Goal: Task Accomplishment & Management: Use online tool/utility

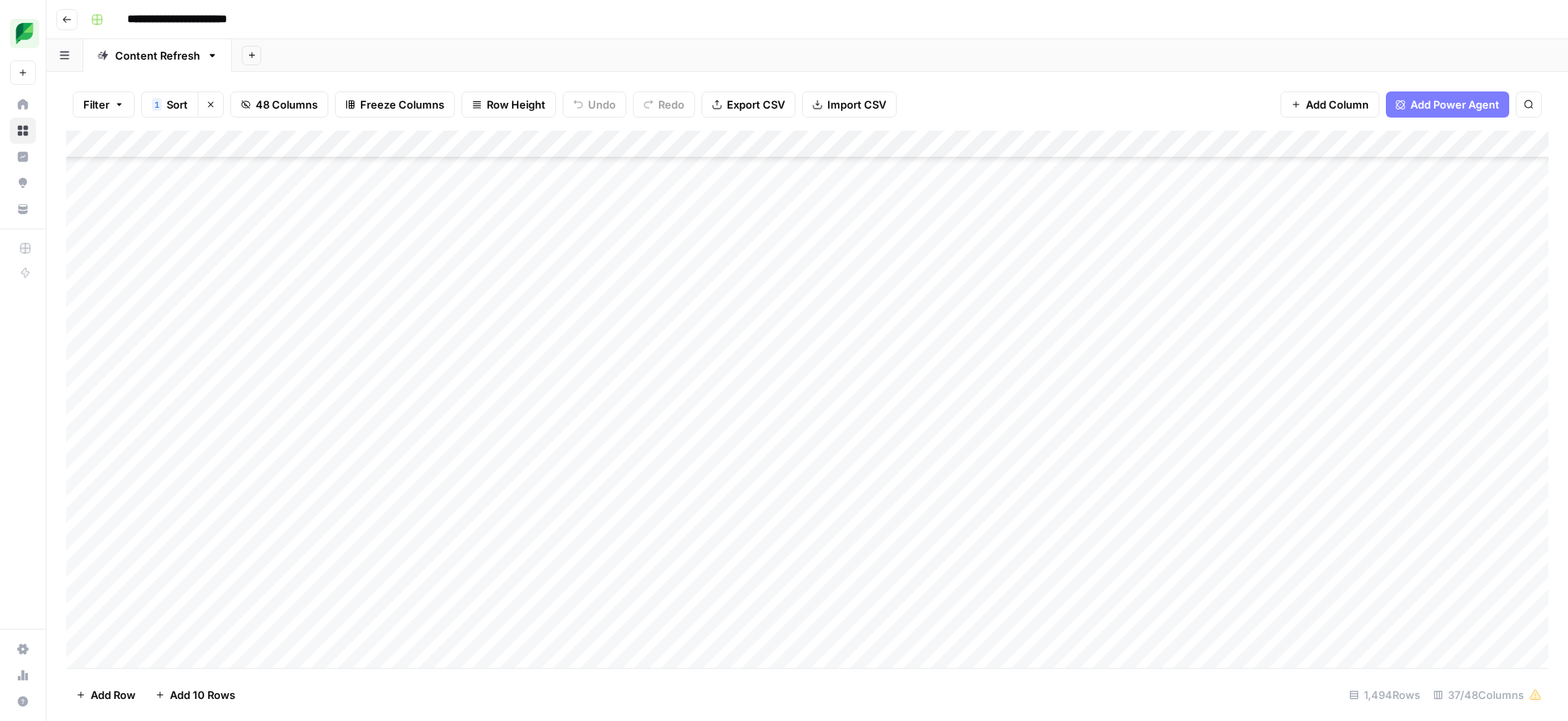
scroll to position [1927, 0]
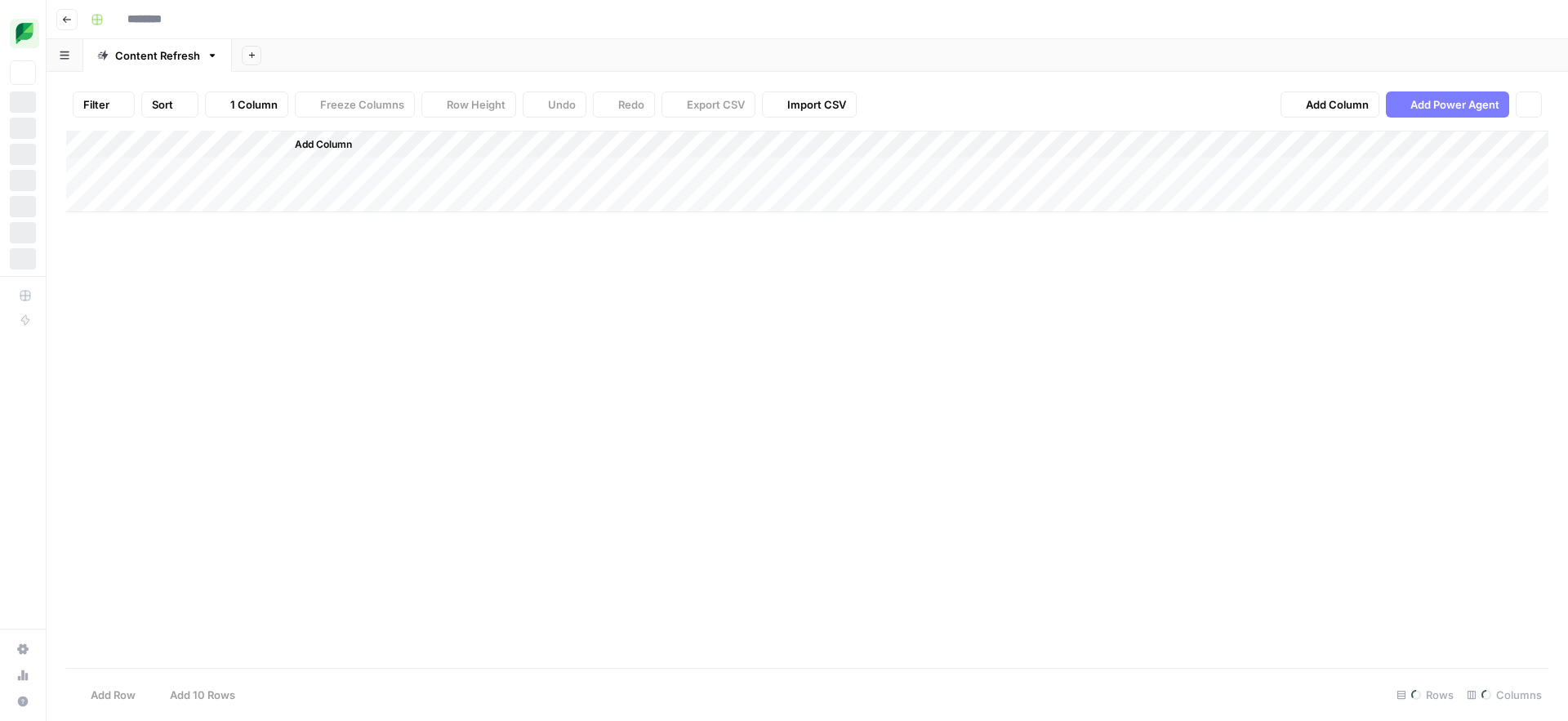
type input "**********"
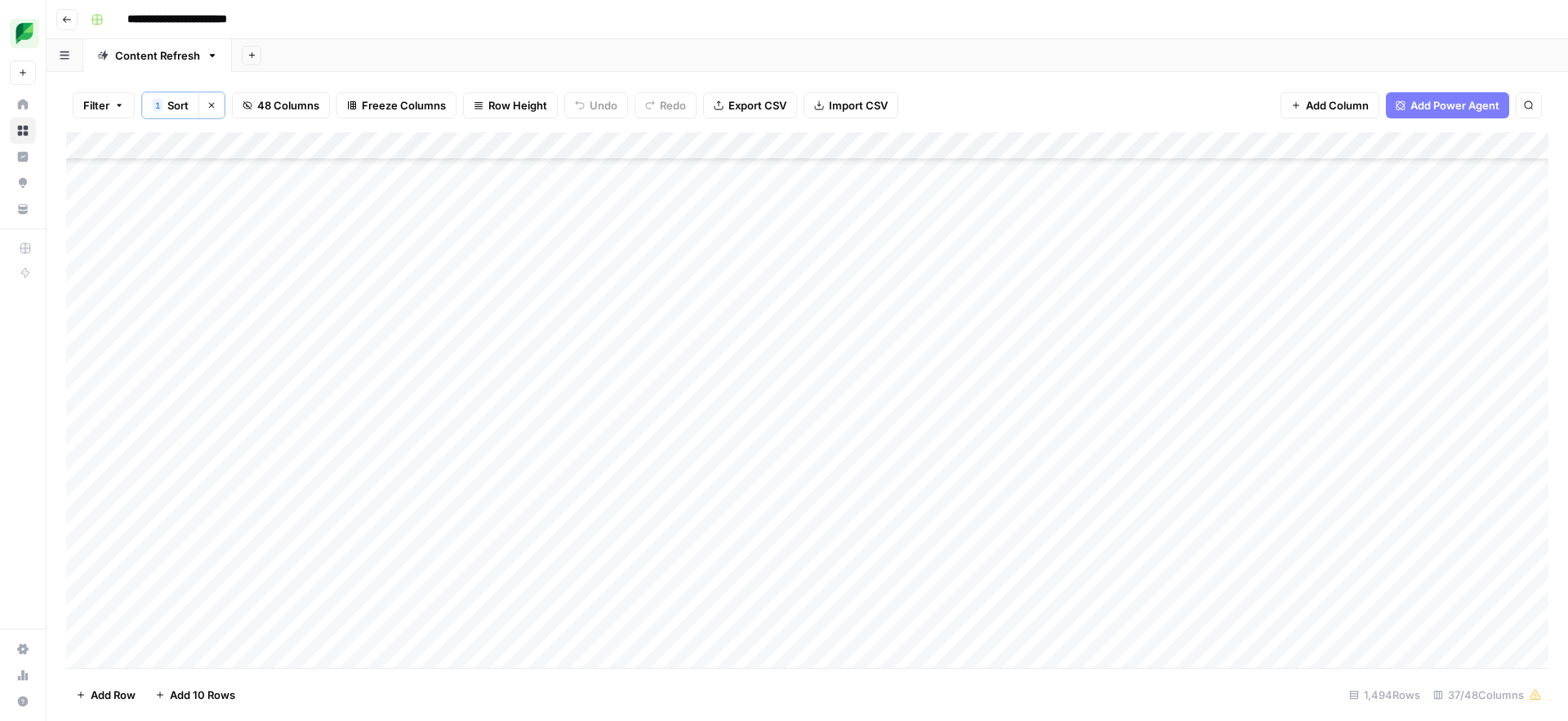
scroll to position [18503, 0]
click at [1268, 144] on div "Add Column" at bounding box center [807, 400] width 1482 height 535
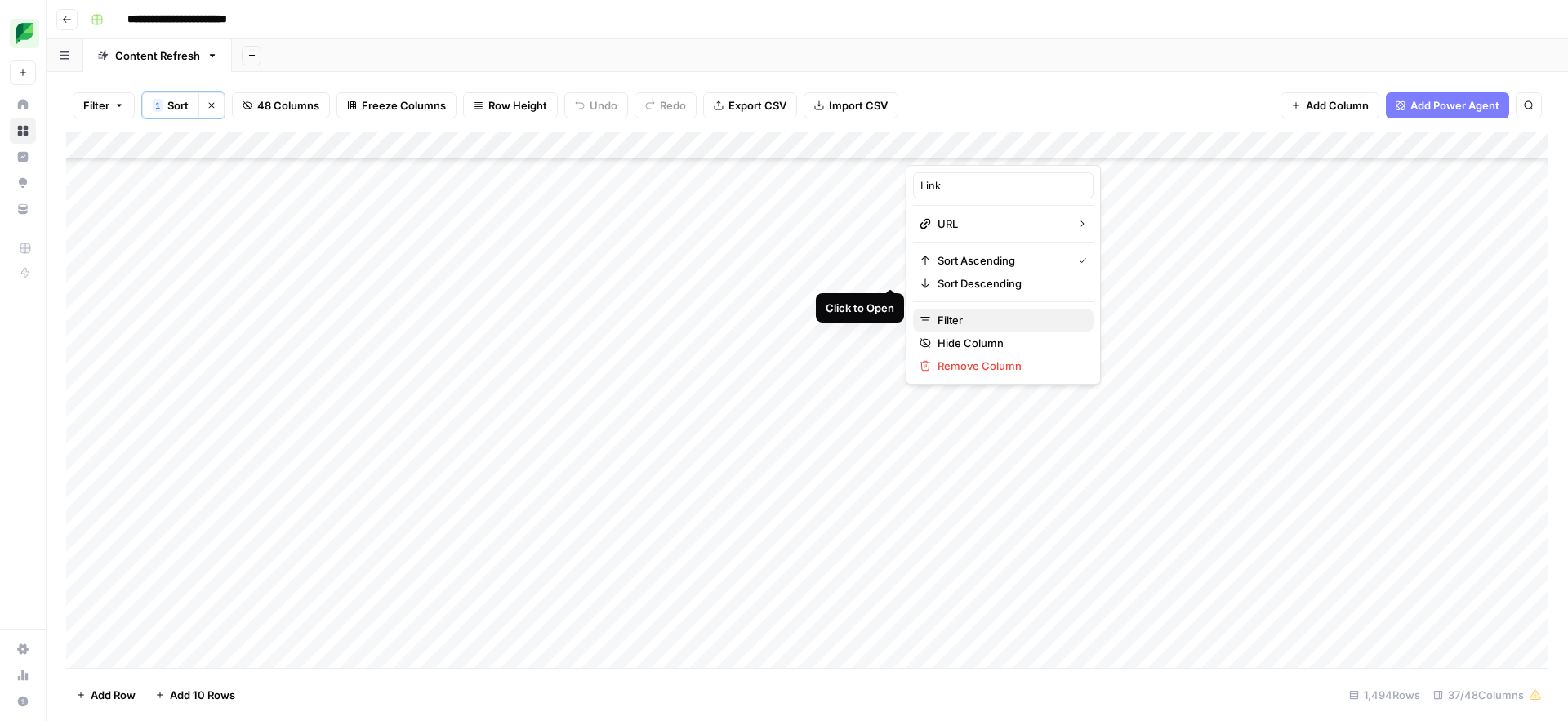
click at [949, 319] on span "Filter" at bounding box center [1009, 320] width 143 height 17
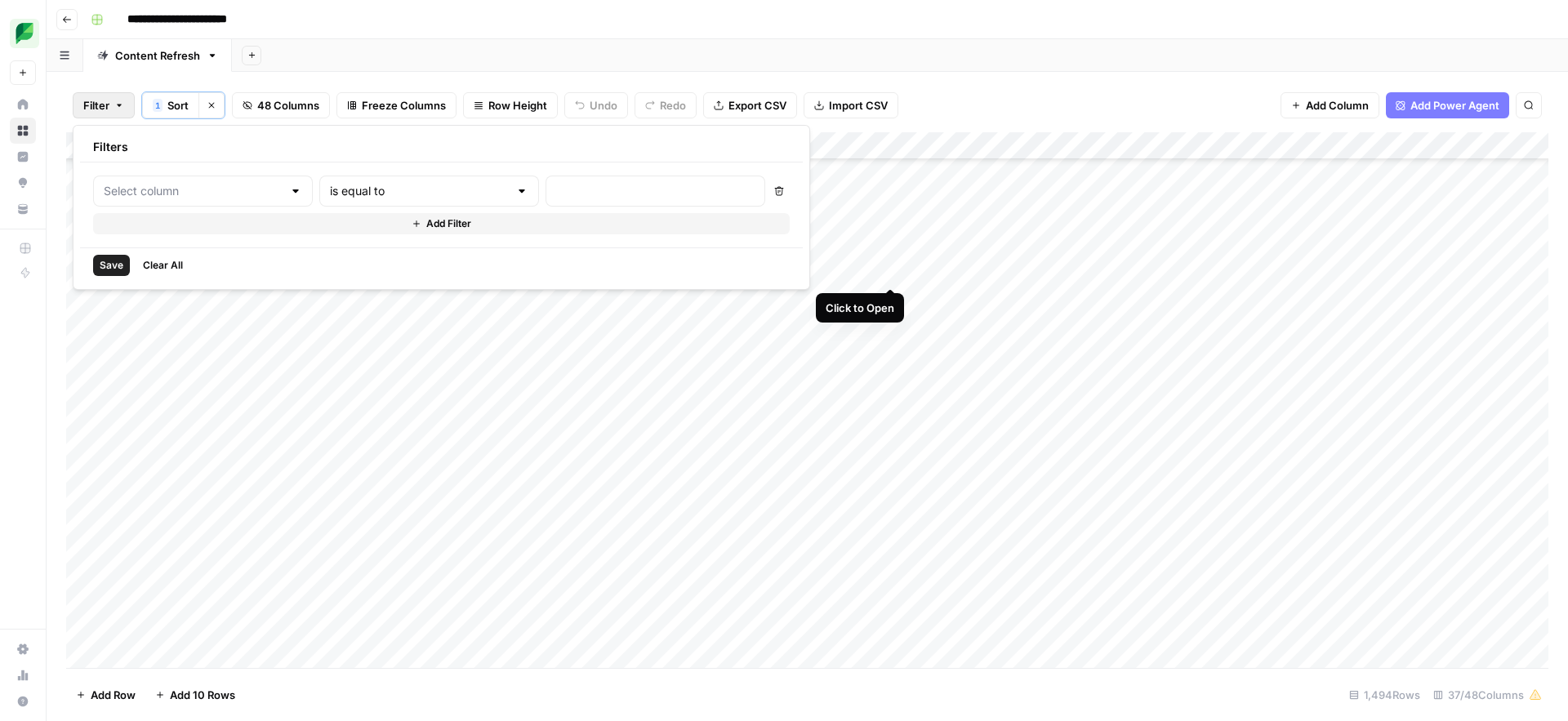
type input "Link"
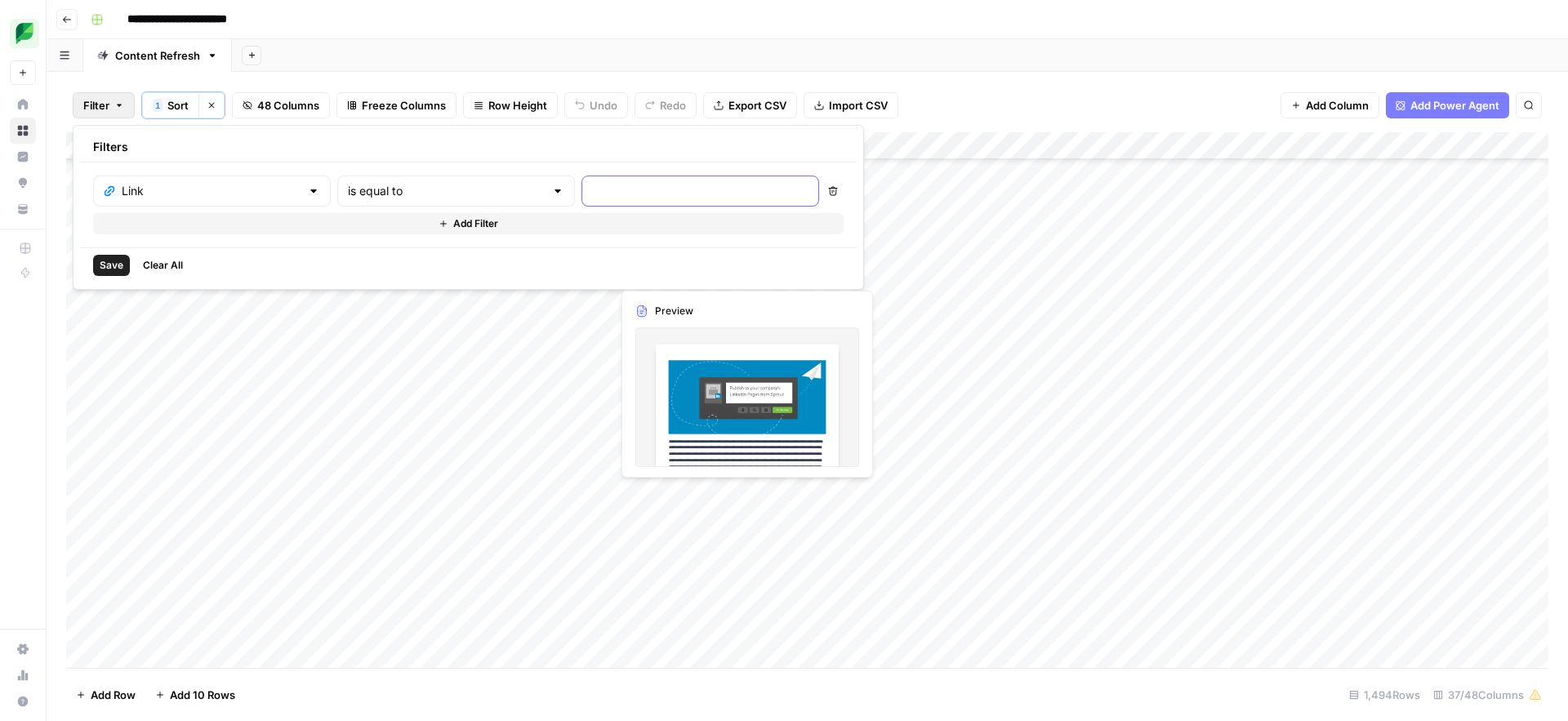
click at [592, 196] on input "text" at bounding box center [699, 191] width 216 height 17
paste input "/insights/share-of-voice/"
type input "/insights/share-of-voice/"
click at [108, 269] on span "Save" at bounding box center [111, 265] width 24 height 15
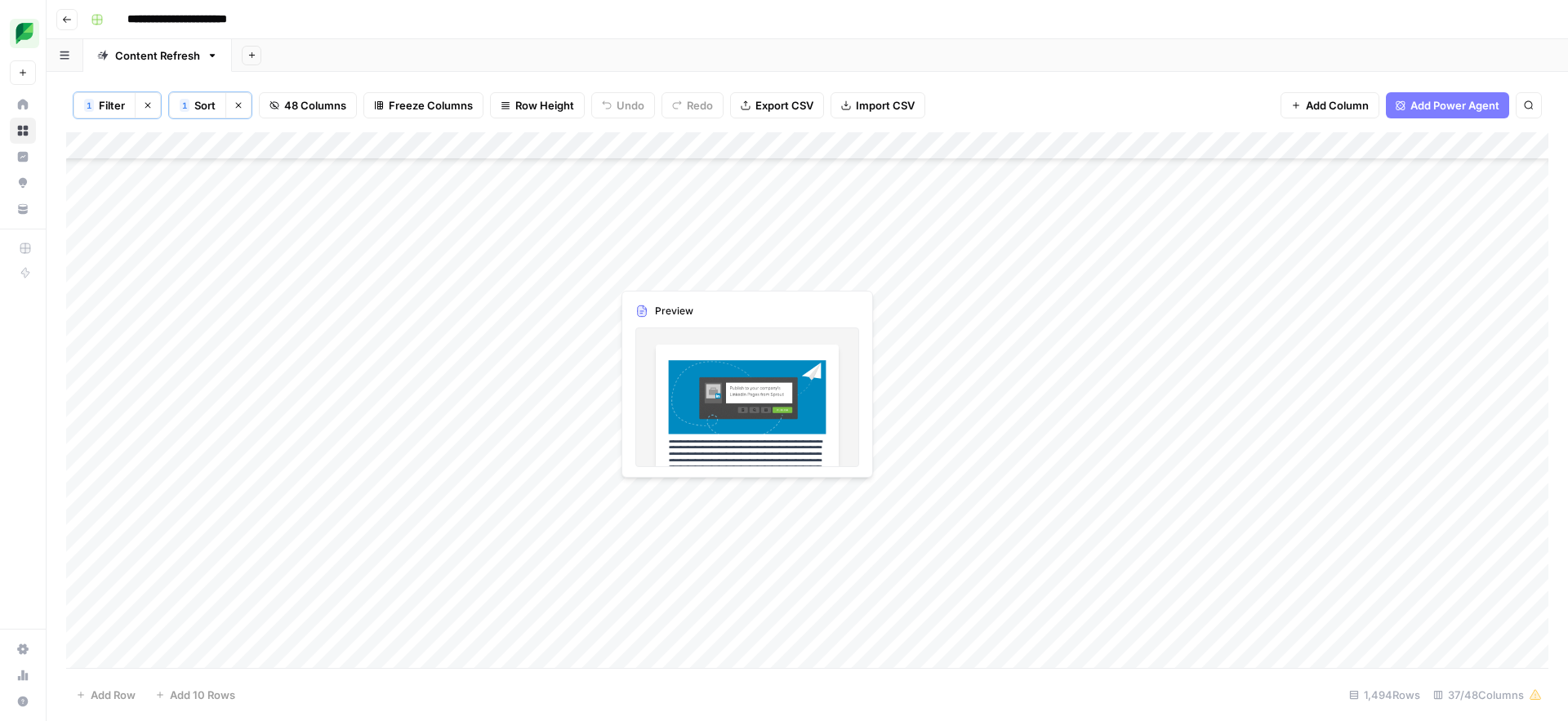
scroll to position [0, 0]
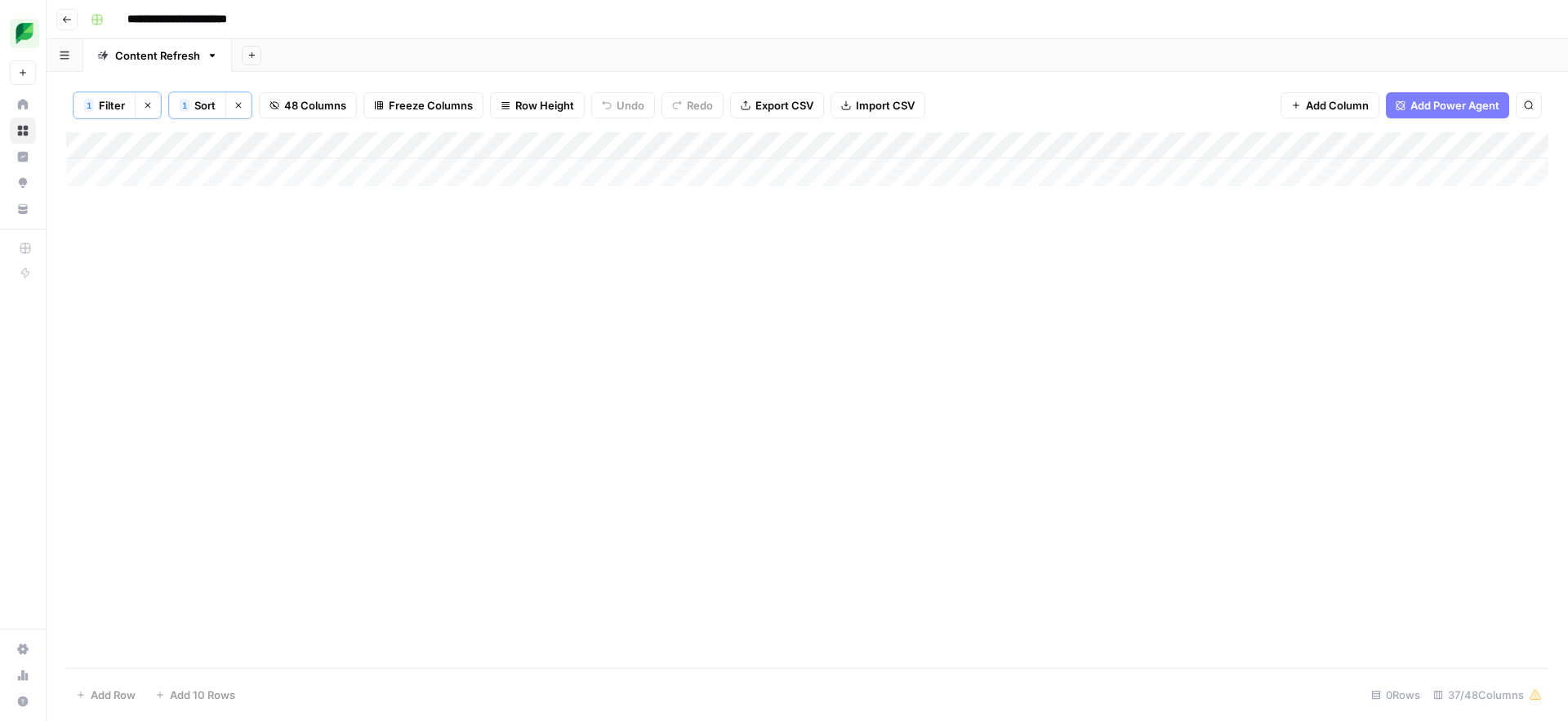
click at [1265, 147] on div "Add Column" at bounding box center [807, 159] width 1482 height 54
click at [951, 321] on span "Filter" at bounding box center [1009, 320] width 143 height 17
click at [151, 267] on span "Clear All" at bounding box center [163, 265] width 40 height 15
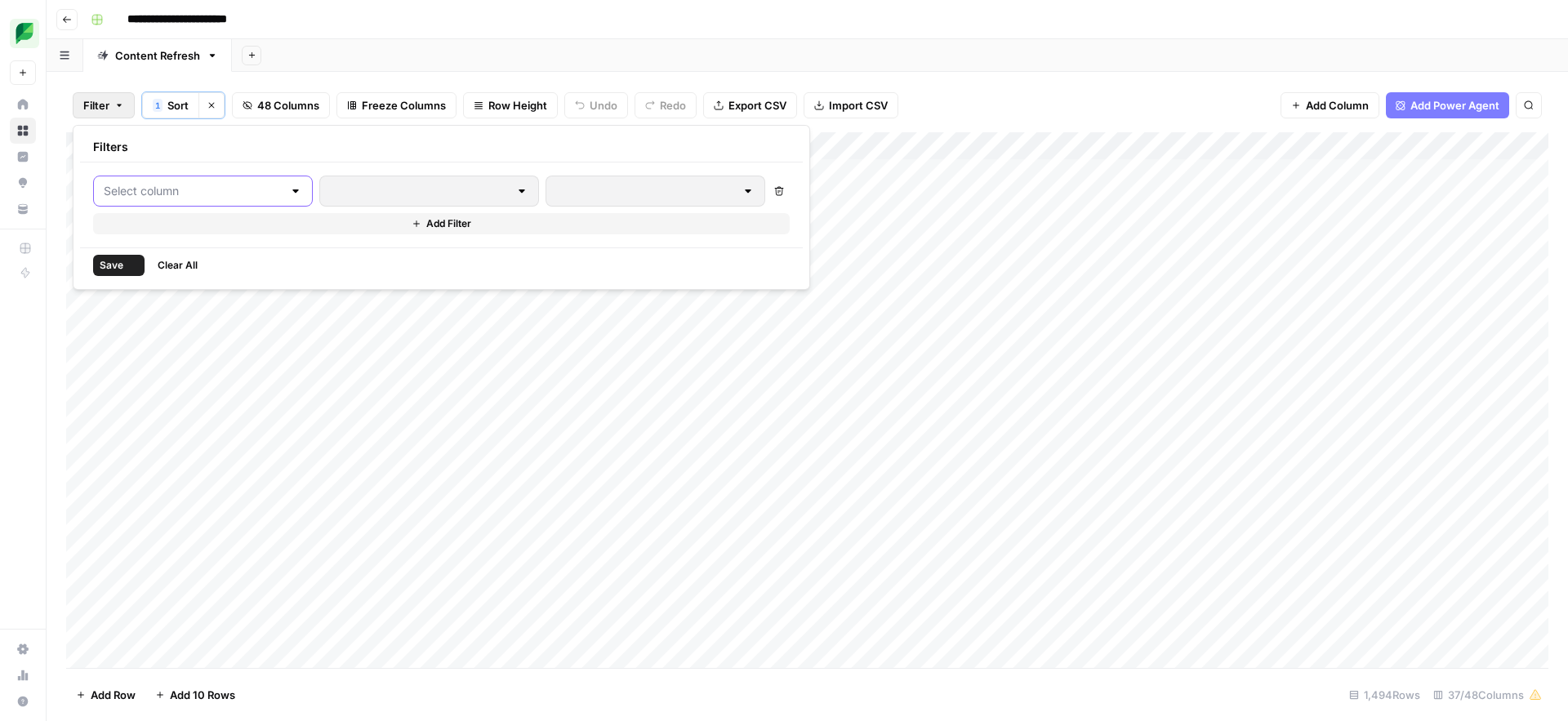
click at [197, 191] on input "text" at bounding box center [193, 191] width 179 height 17
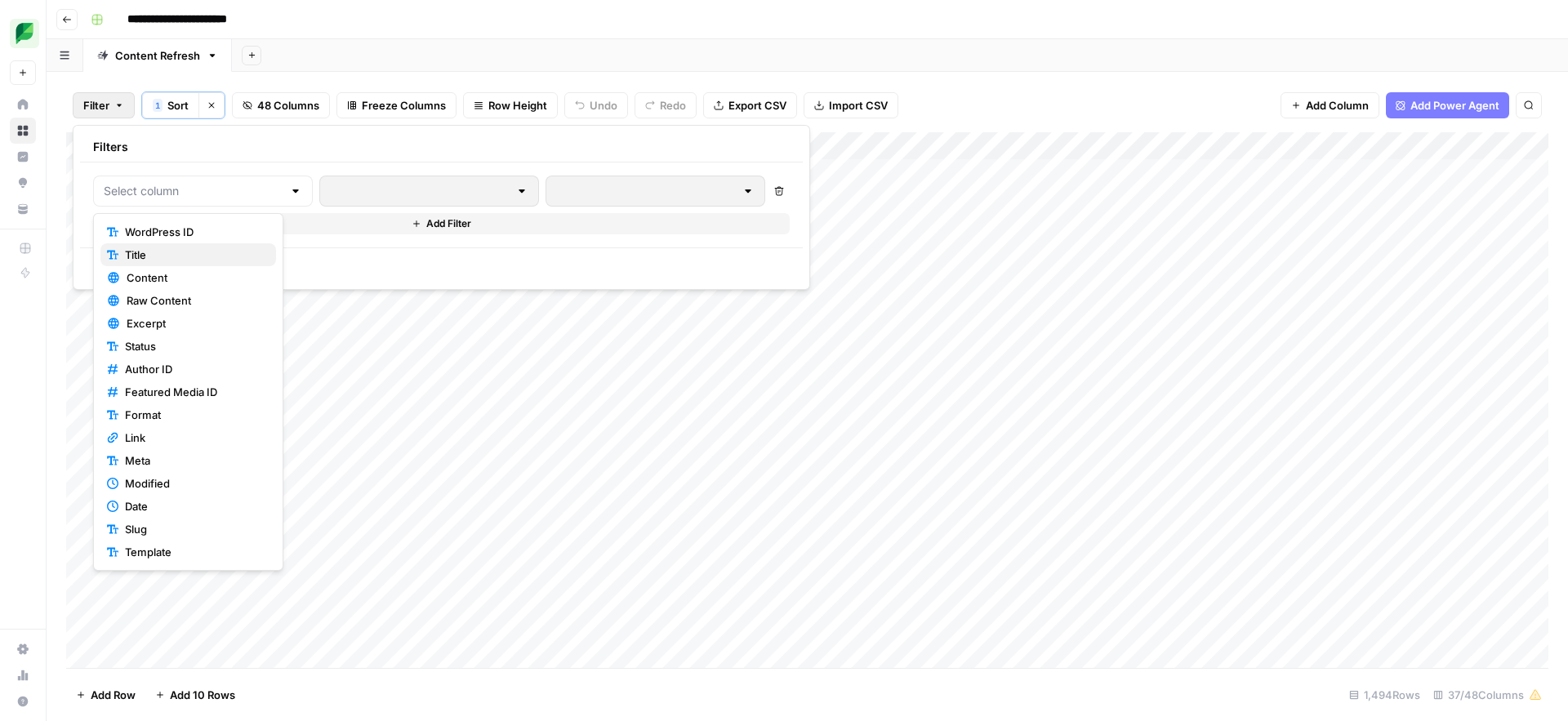
click at [158, 252] on span "Title" at bounding box center [194, 255] width 138 height 17
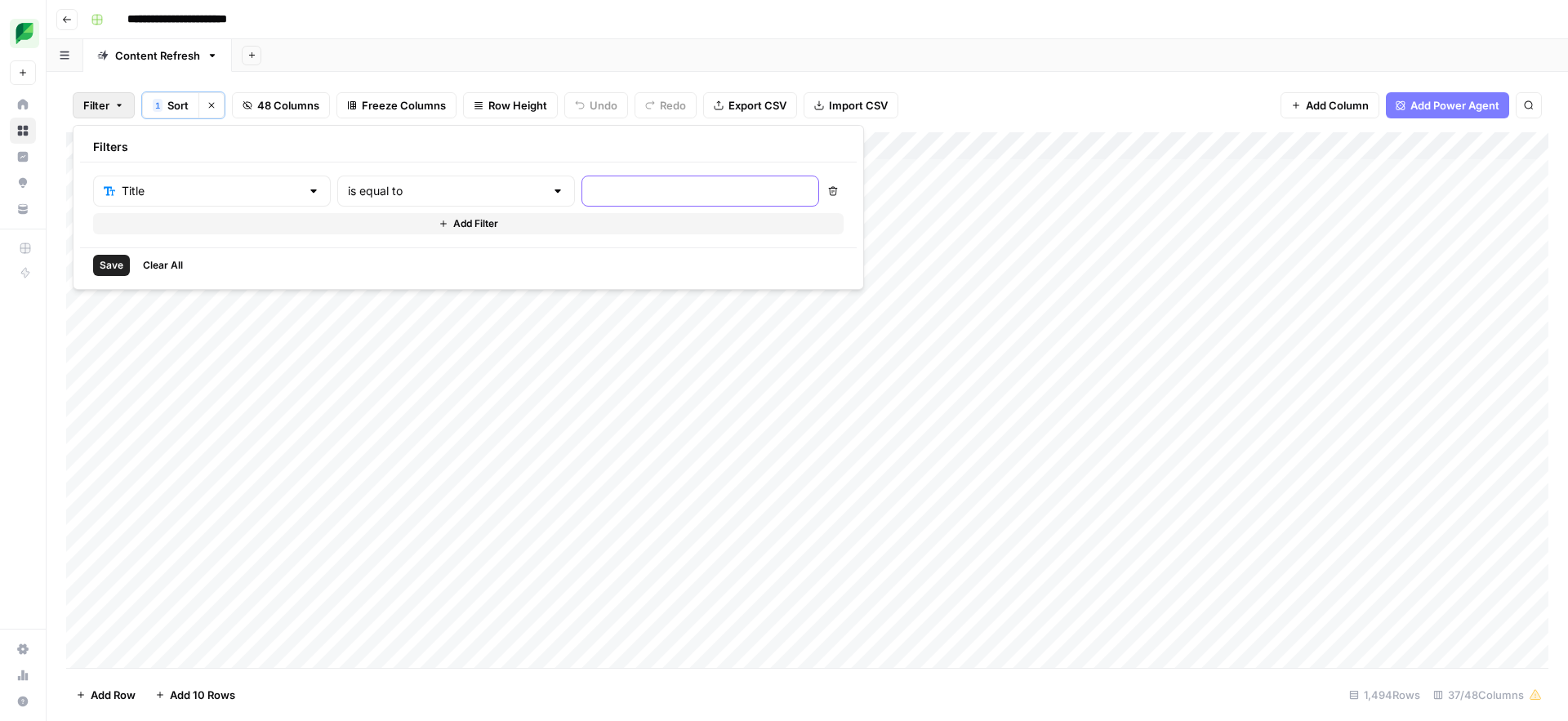
click at [592, 192] on input "text" at bounding box center [699, 191] width 216 height 17
paste input "Share of voice"
type input "Share of voice"
click at [110, 262] on span "Save" at bounding box center [111, 265] width 24 height 15
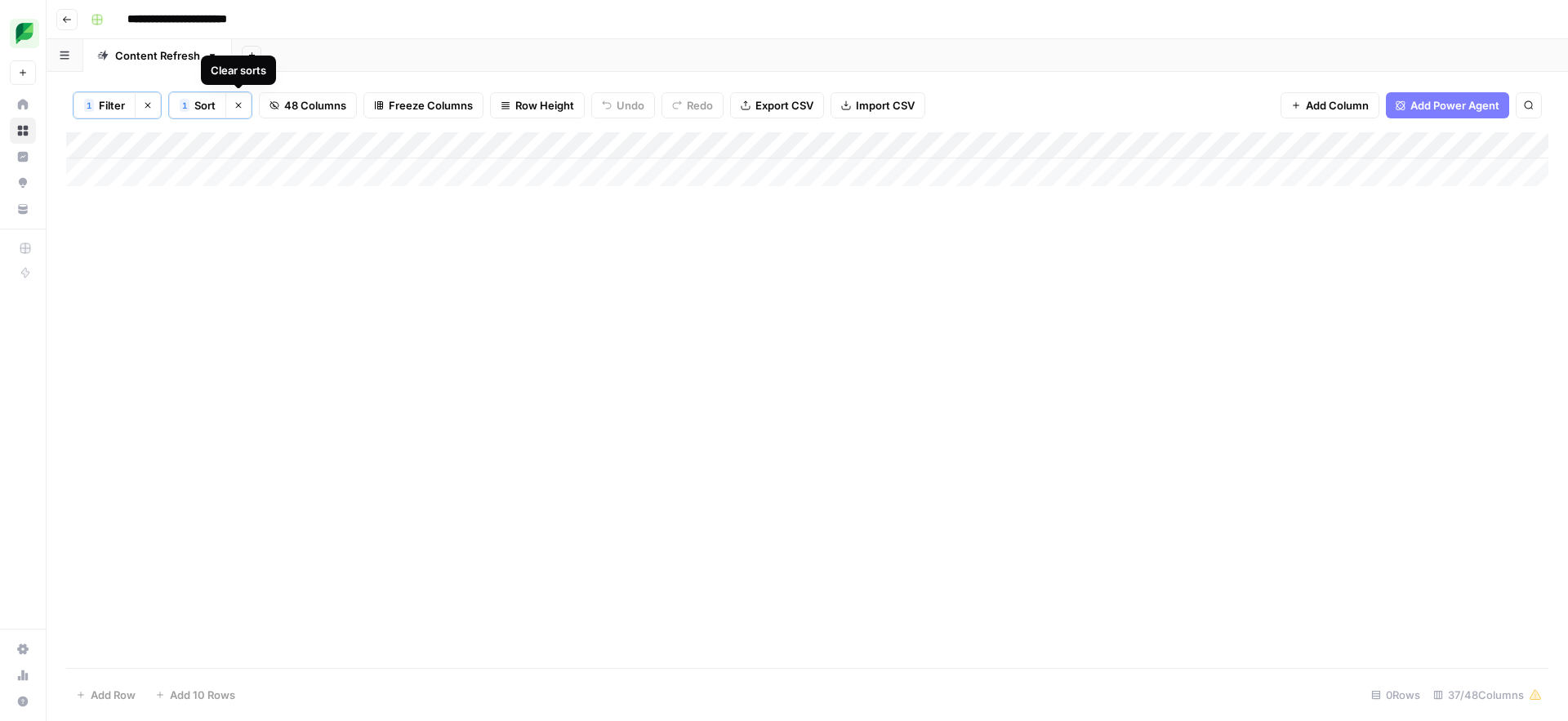
click at [237, 106] on icon "button" at bounding box center [239, 105] width 10 height 10
click at [109, 115] on button "1 Filter" at bounding box center [104, 105] width 62 height 27
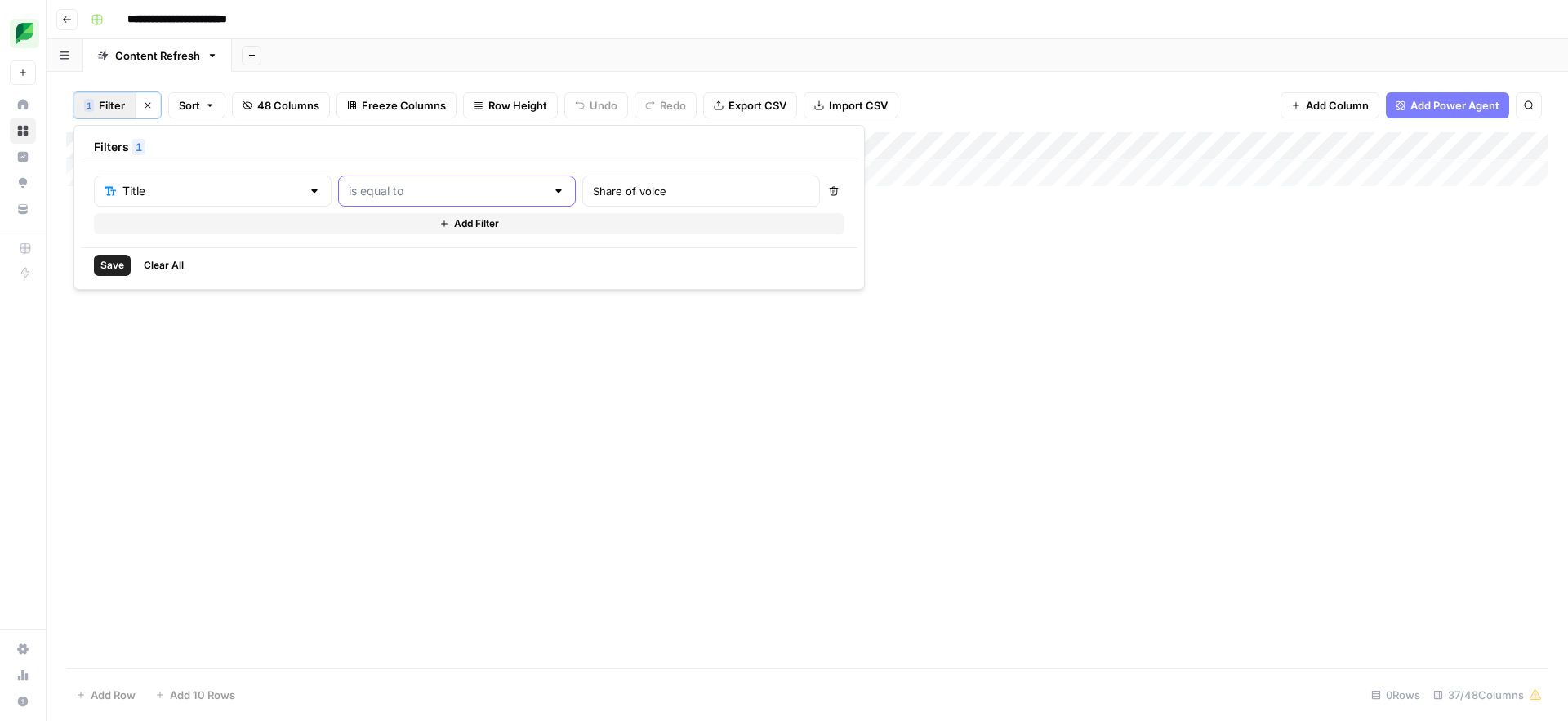
click at [380, 196] on input "text" at bounding box center [447, 191] width 196 height 17
click at [351, 283] on span "contains" at bounding box center [388, 278] width 160 height 17
type input "contains"
click at [108, 269] on span "Save" at bounding box center [112, 265] width 24 height 15
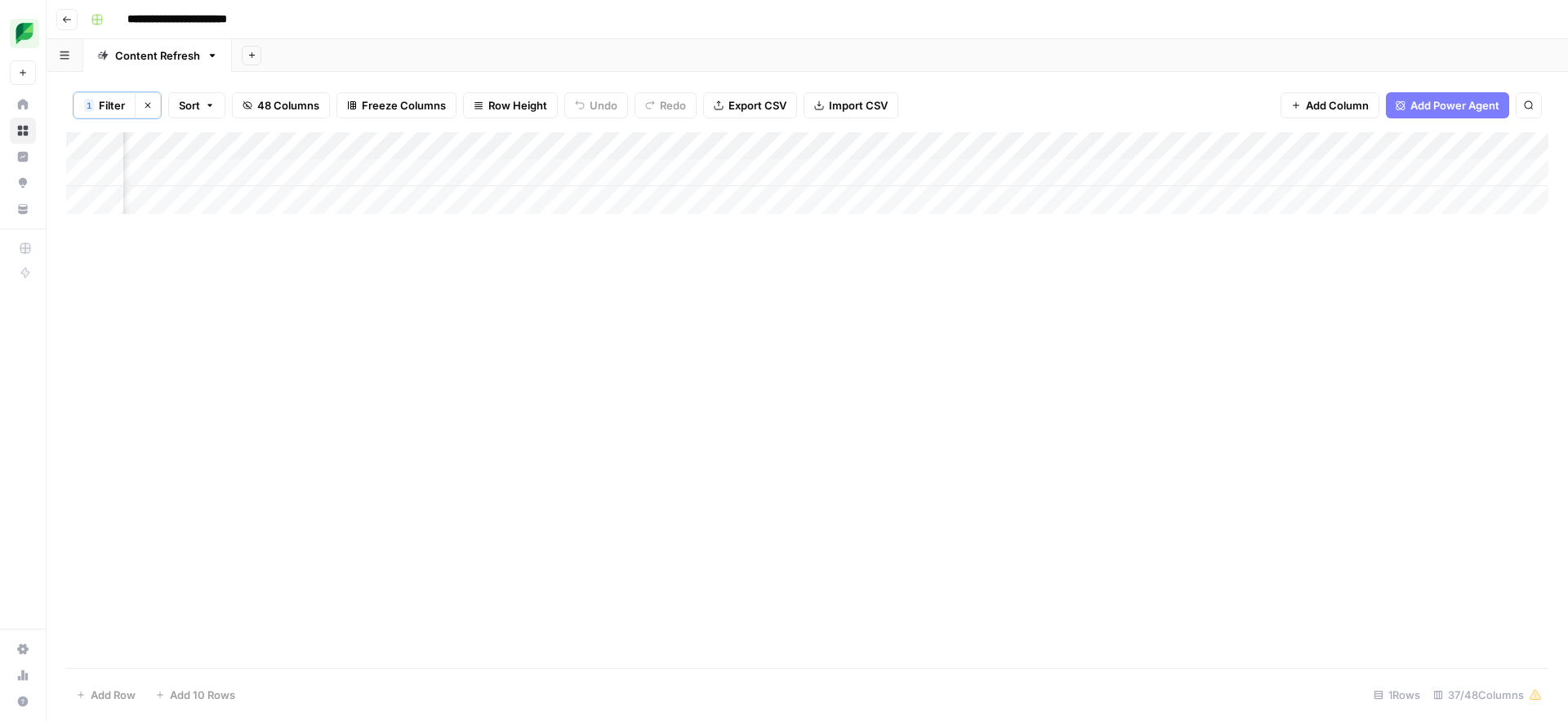
click at [987, 172] on div "Add Column" at bounding box center [807, 173] width 1482 height 82
click at [959, 166] on div "Add Column" at bounding box center [807, 173] width 1482 height 82
click at [953, 170] on div "Add Column" at bounding box center [807, 173] width 1482 height 82
click at [943, 259] on button "Large" at bounding box center [950, 265] width 41 height 20
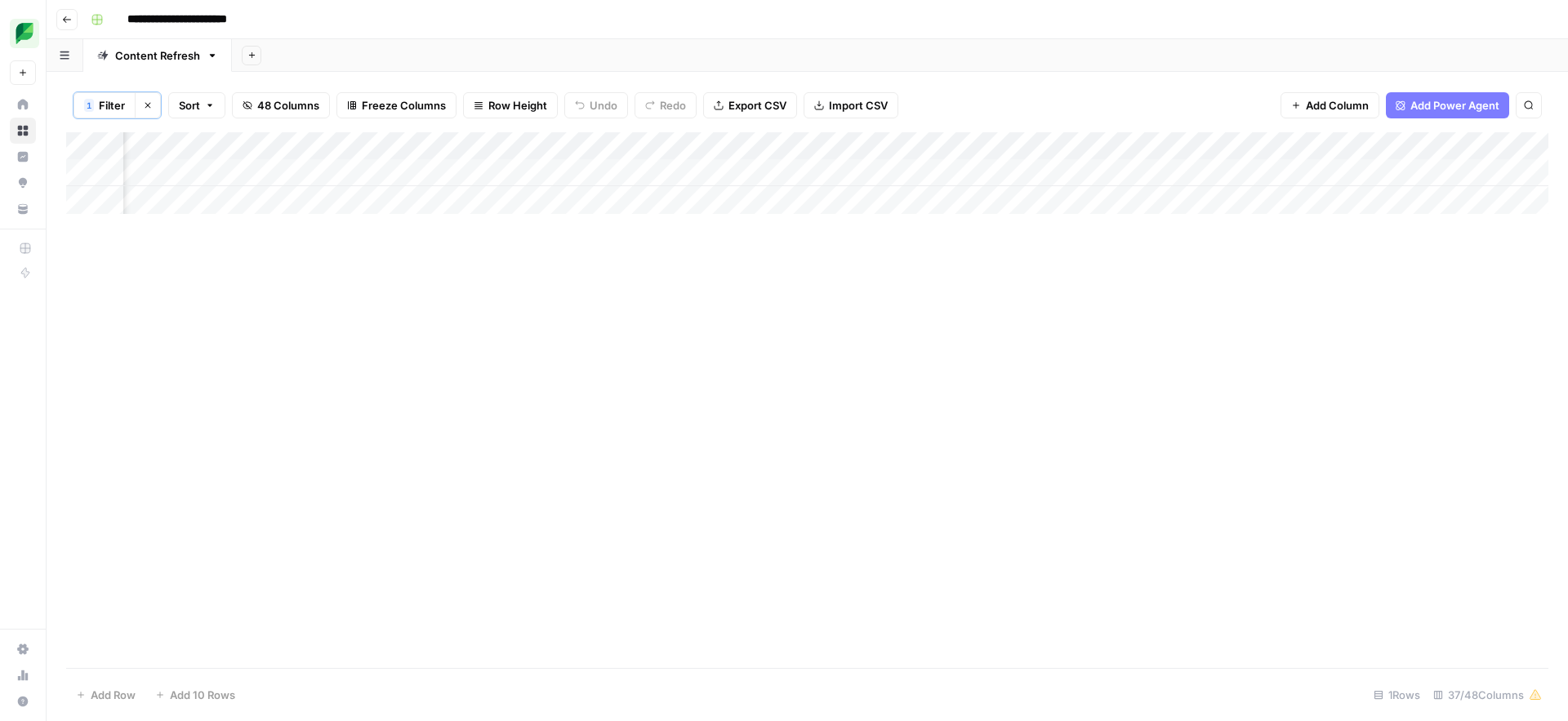
click at [1125, 172] on div "Add Column" at bounding box center [807, 173] width 1482 height 82
click at [148, 107] on icon "button" at bounding box center [148, 105] width 10 height 10
click at [174, 105] on button "Sort" at bounding box center [169, 104] width 57 height 27
click at [1114, 103] on div "Filter Sort 48 Columns Freeze Columns Row Height Undo Redo Export CSV Import CS…" at bounding box center [807, 104] width 1482 height 52
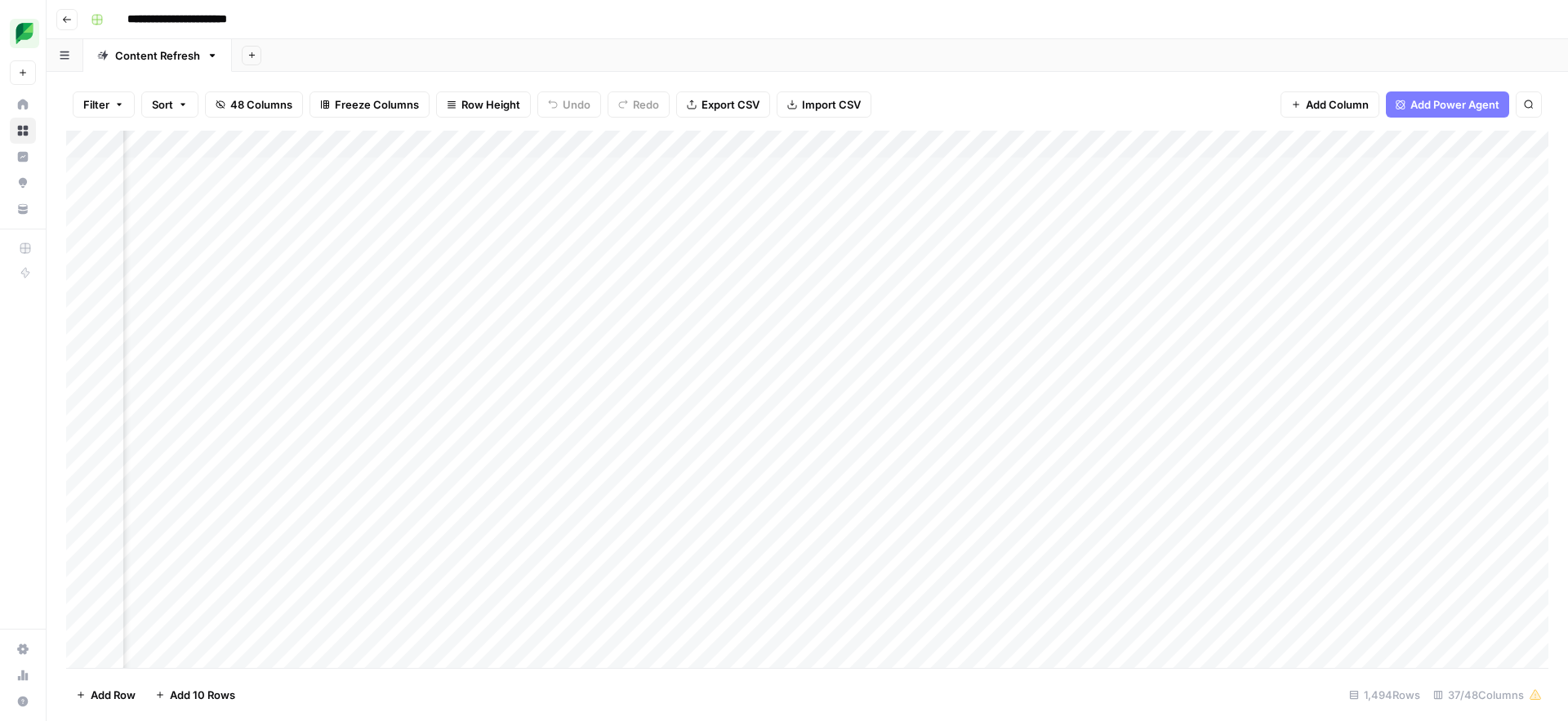
scroll to position [0, 1154]
